Goal: Information Seeking & Learning: Understand process/instructions

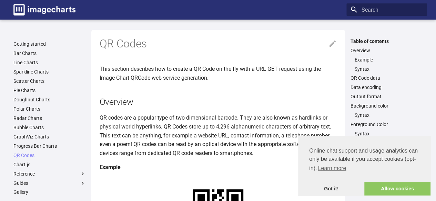
scroll to position [33, 0]
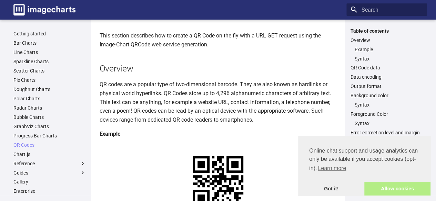
click at [382, 188] on link "Allow cookies" at bounding box center [397, 189] width 66 height 14
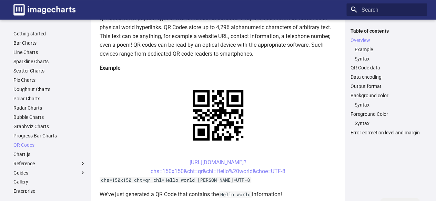
scroll to position [101, 0]
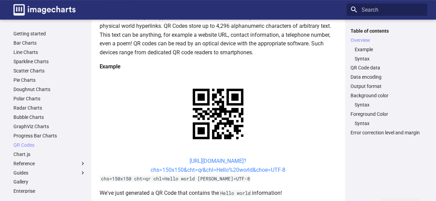
click at [187, 161] on link "[URL][DOMAIN_NAME]? chs=150x150&cht=qr&chl=Hello%20world&choe=UTF-8" at bounding box center [217, 165] width 135 height 15
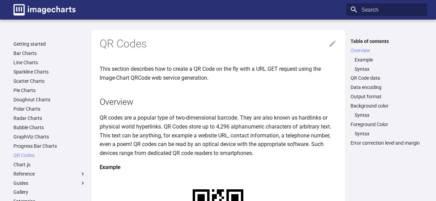
scroll to position [101, 0]
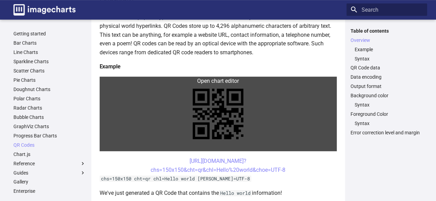
click at [216, 118] on link at bounding box center [217, 114] width 237 height 75
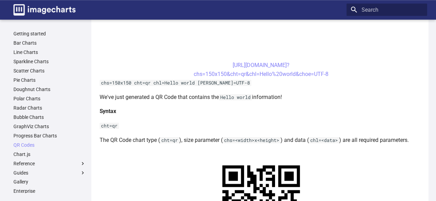
scroll to position [287, 0]
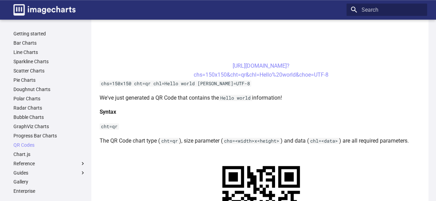
drag, startPoint x: 199, startPoint y: 62, endPoint x: 336, endPoint y: 77, distance: 138.2
click at [336, 77] on center "[URL][DOMAIN_NAME]? chs=150x150&cht=qr&chl=Hello%20world&choe=UTF-8" at bounding box center [260, 71] width 323 height 18
copy link "[URL][DOMAIN_NAME]? chs=150x150&cht=qr&chl=Hello%20world&choe=UTF-8"
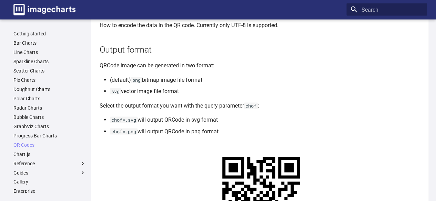
scroll to position [666, 0]
